Goal: Task Accomplishment & Management: Use online tool/utility

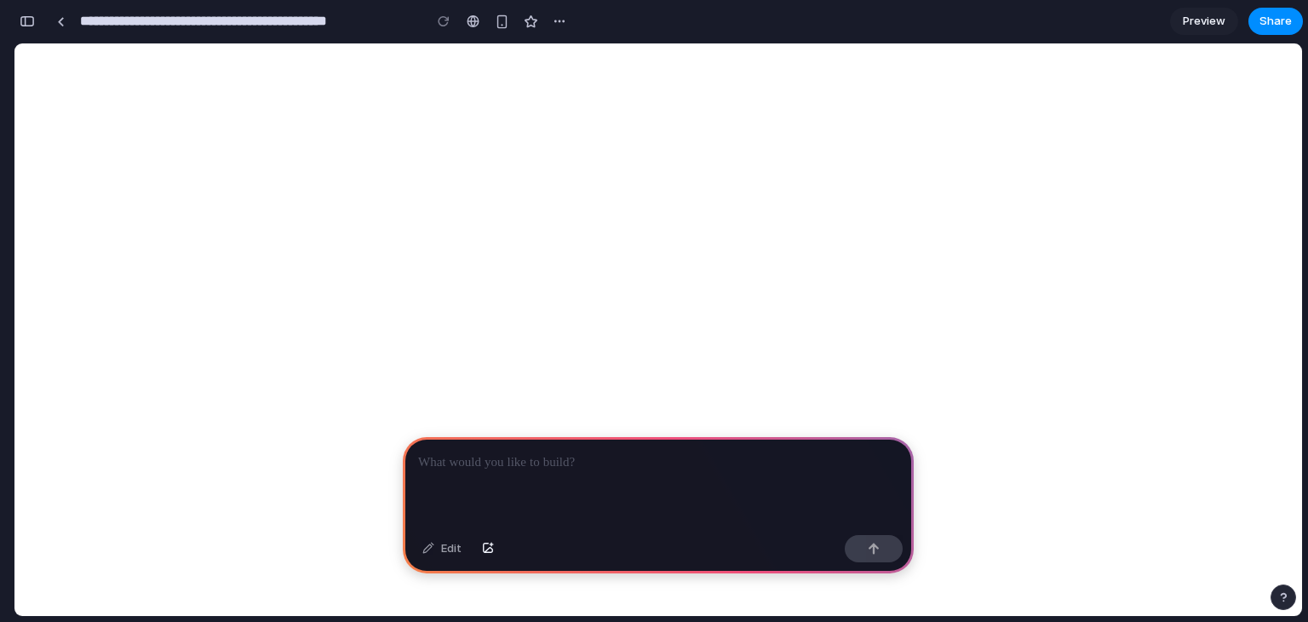
drag, startPoint x: 552, startPoint y: 468, endPoint x: 550, endPoint y: 457, distance: 10.4
click at [552, 468] on div at bounding box center [658, 482] width 511 height 91
